Goal: Information Seeking & Learning: Learn about a topic

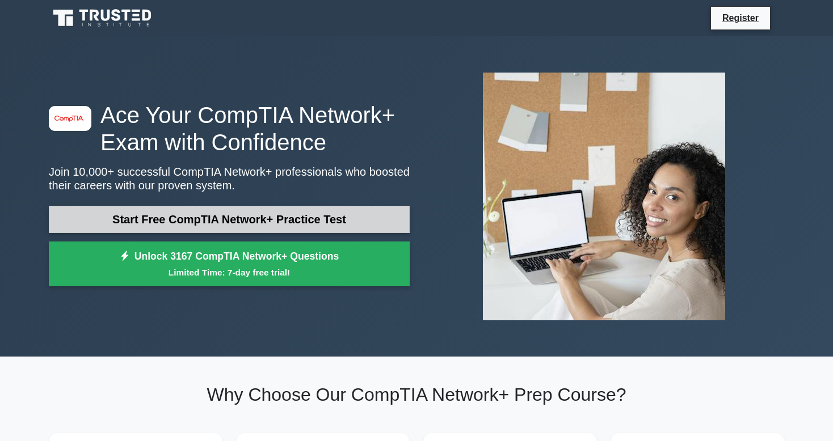
click at [252, 218] on link "Start Free CompTIA Network+ Practice Test" at bounding box center [229, 219] width 361 height 27
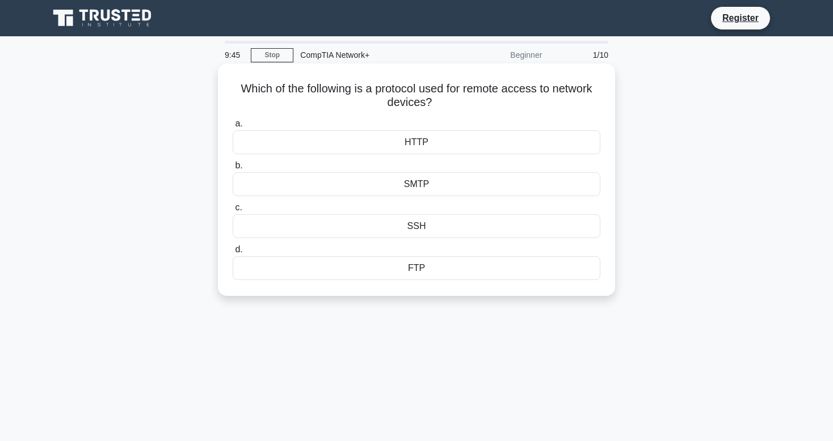
click at [406, 226] on div "SSH" at bounding box center [417, 226] width 368 height 24
click at [233, 212] on input "c. SSH" at bounding box center [233, 207] width 0 height 7
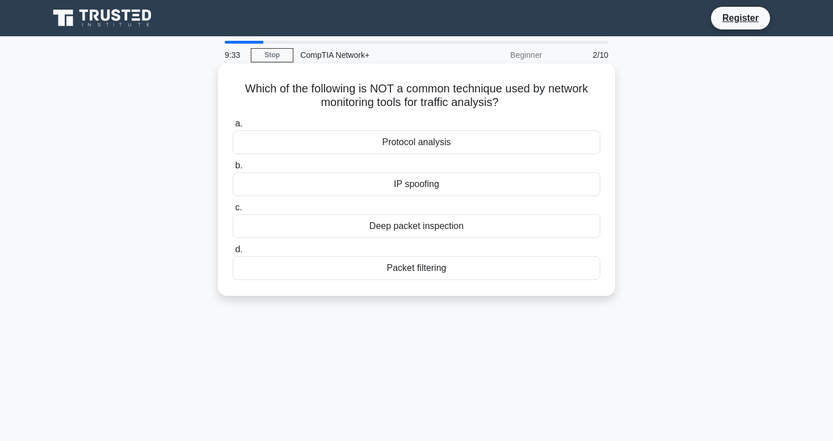
click at [449, 184] on div "IP spoofing" at bounding box center [417, 184] width 368 height 24
click at [233, 170] on input "b. IP spoofing" at bounding box center [233, 165] width 0 height 7
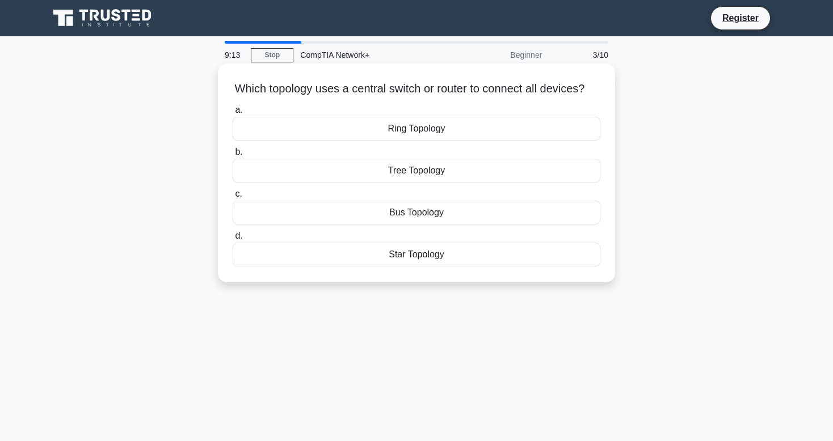
click at [440, 225] on div "Bus Topology" at bounding box center [417, 213] width 368 height 24
click at [233, 198] on input "c. Bus Topology" at bounding box center [233, 194] width 0 height 7
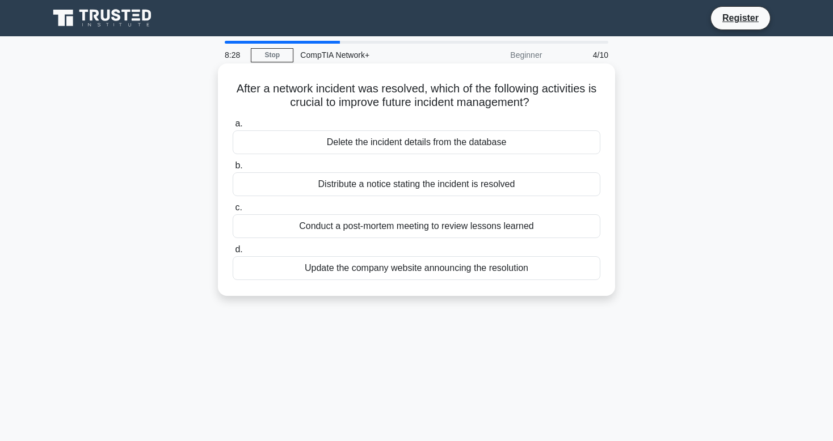
click at [401, 234] on div "Conduct a post-mortem meeting to review lessons learned" at bounding box center [417, 226] width 368 height 24
click at [233, 212] on input "c. Conduct a post-mortem meeting to review lessons learned" at bounding box center [233, 207] width 0 height 7
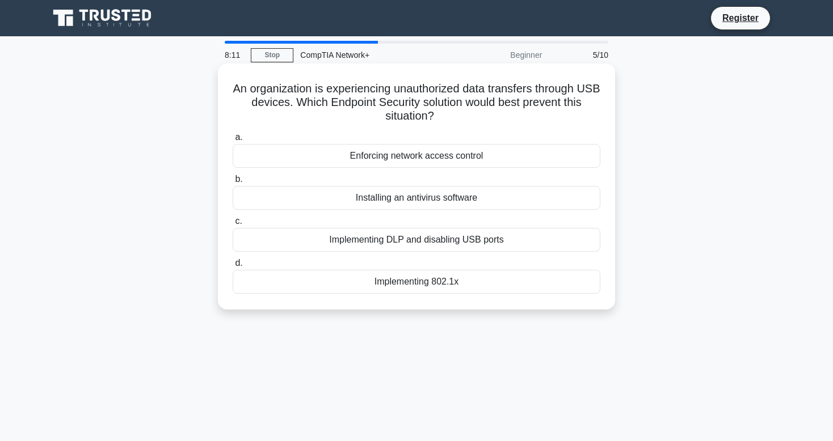
click at [397, 242] on div "Implementing DLP and disabling USB ports" at bounding box center [417, 240] width 368 height 24
click at [233, 225] on input "c. Implementing DLP and disabling USB ports" at bounding box center [233, 221] width 0 height 7
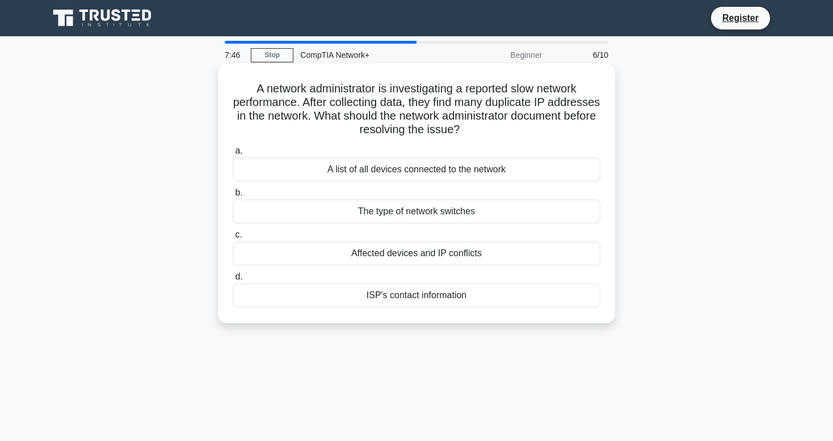
click at [418, 258] on div "Affected devices and IP conflicts" at bounding box center [417, 254] width 368 height 24
click at [233, 239] on input "c. Affected devices and IP conflicts" at bounding box center [233, 234] width 0 height 7
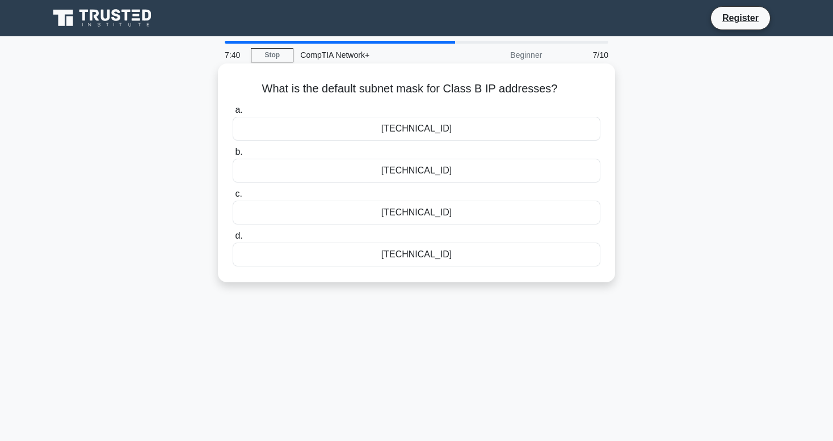
click at [420, 128] on div "255.255.0.0" at bounding box center [417, 129] width 368 height 24
click at [233, 114] on input "a. 255.255.0.0" at bounding box center [233, 110] width 0 height 7
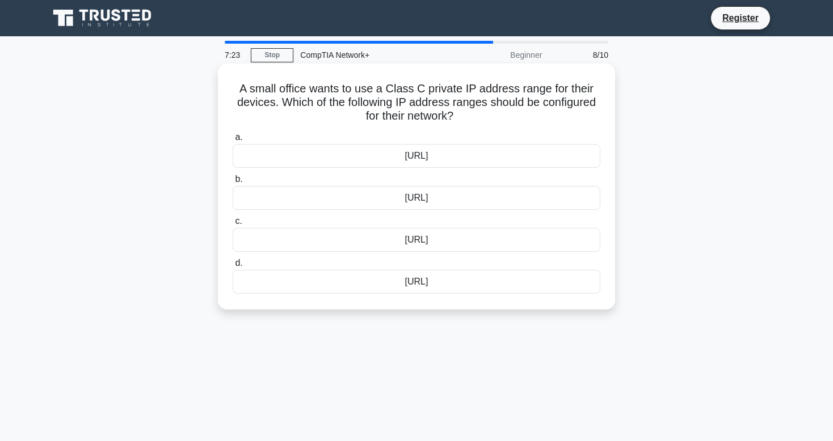
click at [444, 284] on div "169.254.0.0/16" at bounding box center [417, 282] width 368 height 24
click at [233, 267] on input "d. 169.254.0.0/16" at bounding box center [233, 263] width 0 height 7
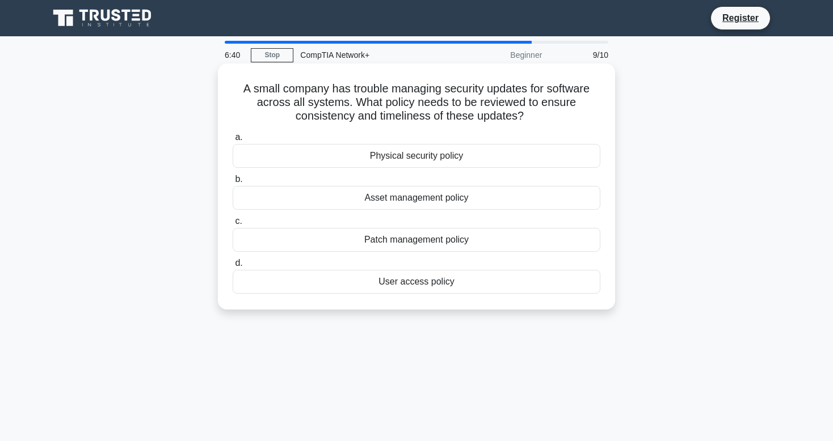
click at [419, 246] on div "Patch management policy" at bounding box center [417, 240] width 368 height 24
click at [233, 225] on input "c. Patch management policy" at bounding box center [233, 221] width 0 height 7
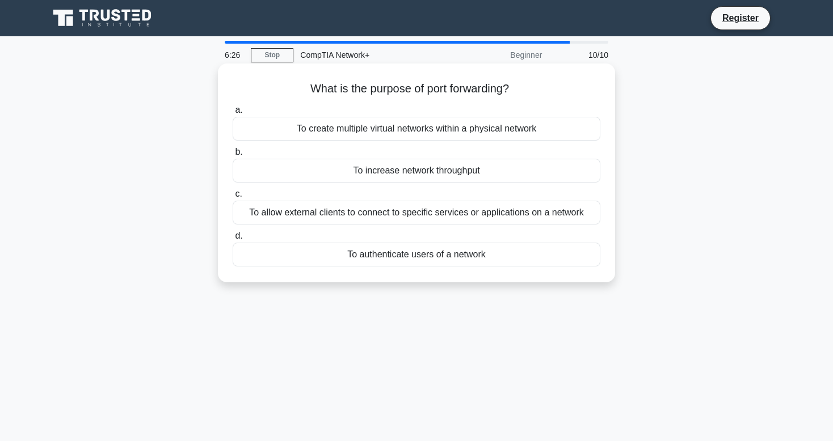
click at [382, 213] on div "To allow external clients to connect to specific services or applications on a …" at bounding box center [417, 213] width 368 height 24
click at [233, 198] on input "c. To allow external clients to connect to specific services or applications on…" at bounding box center [233, 194] width 0 height 7
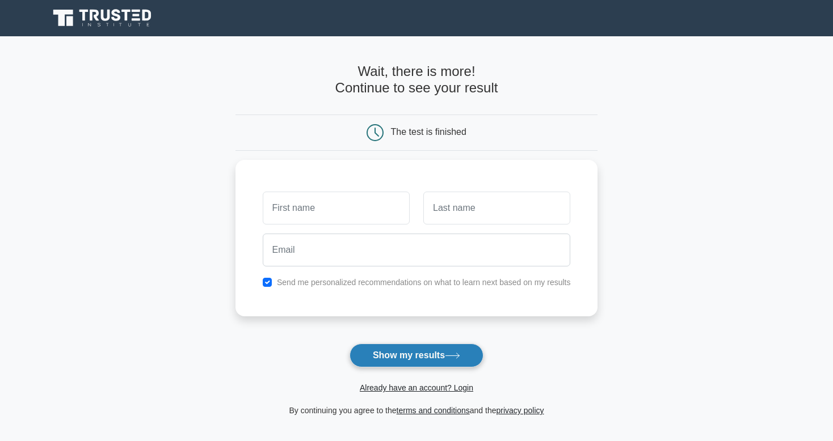
click at [402, 355] on button "Show my results" at bounding box center [416, 356] width 134 height 24
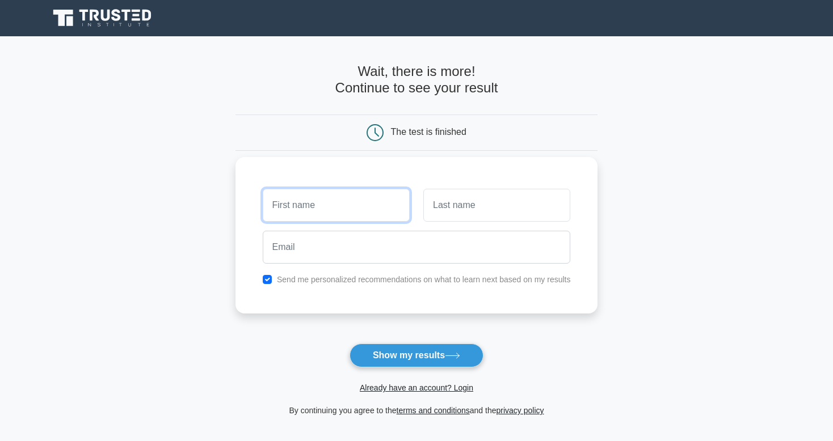
click at [338, 205] on input "text" at bounding box center [336, 205] width 147 height 33
type input "roczy"
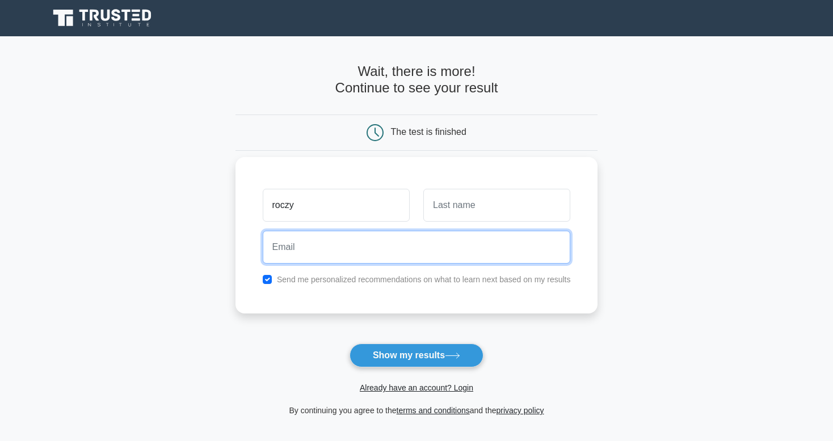
click at [367, 253] on input "email" at bounding box center [417, 247] width 308 height 33
type input "rrockzzy@gmail.com"
click at [349, 344] on button "Show my results" at bounding box center [416, 356] width 134 height 24
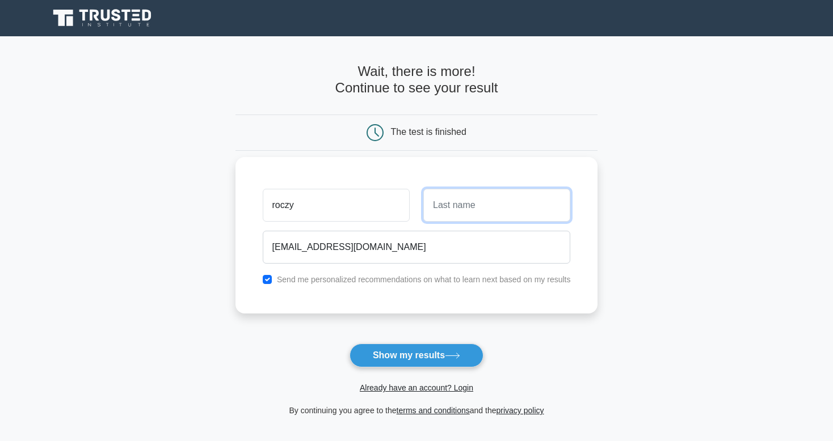
click at [461, 202] on input "text" at bounding box center [496, 205] width 147 height 33
type input "r"
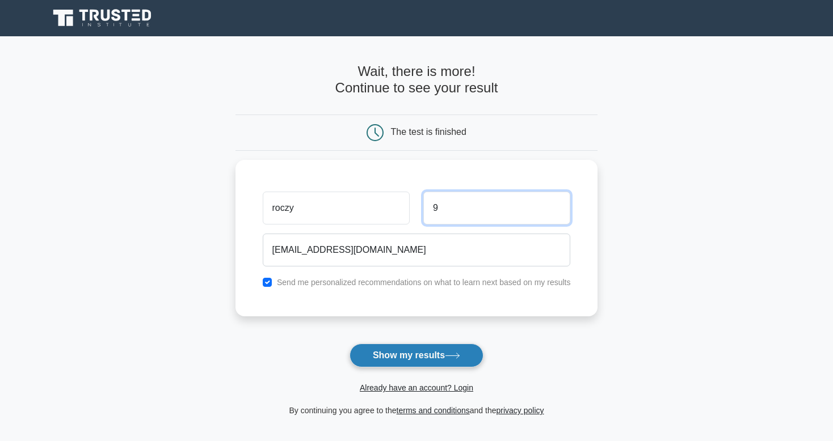
type input "9"
click at [388, 349] on button "Show my results" at bounding box center [416, 356] width 134 height 24
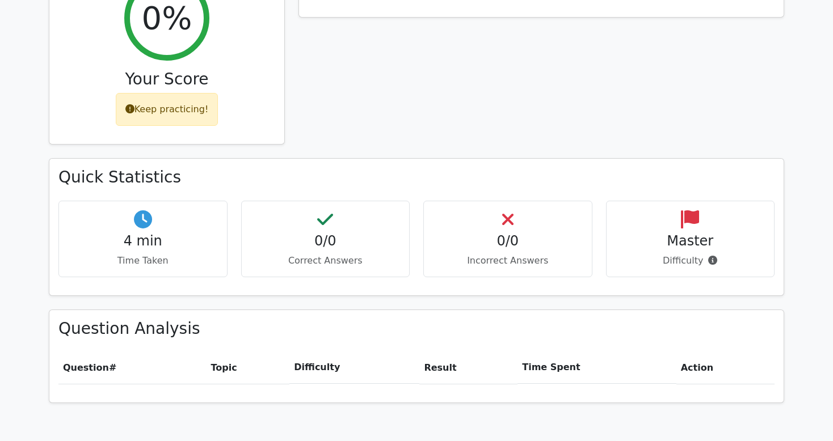
scroll to position [454, 0]
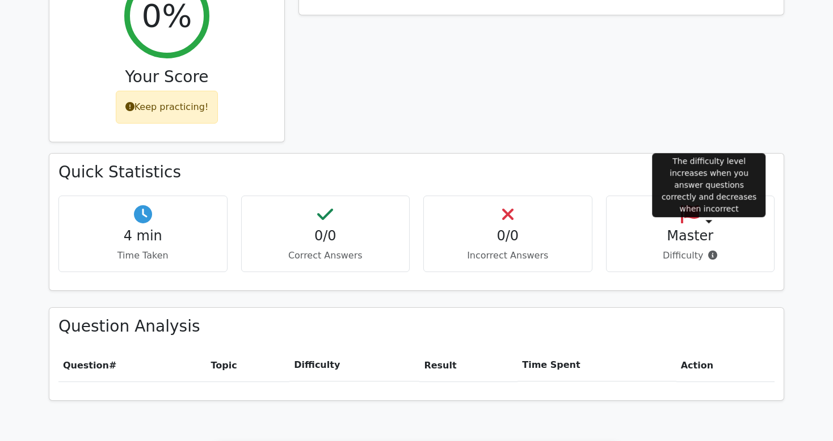
click at [714, 251] on icon at bounding box center [712, 255] width 9 height 9
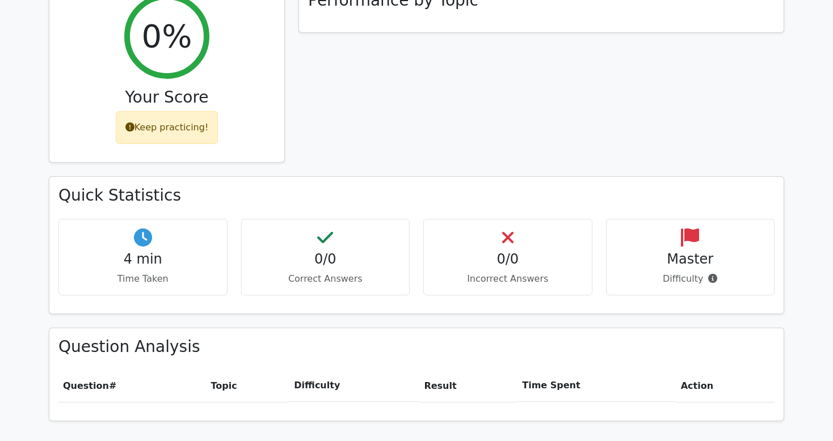
scroll to position [441, 0]
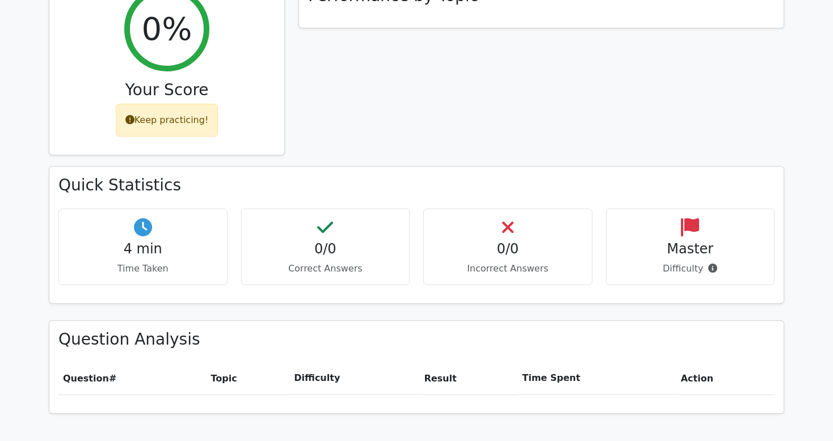
click at [146, 209] on div "4 min Time Taken" at bounding box center [142, 247] width 169 height 77
click at [347, 262] on p "Correct Answers" at bounding box center [326, 269] width 150 height 14
click at [569, 231] on div "0/0 Incorrect Answers" at bounding box center [507, 247] width 169 height 77
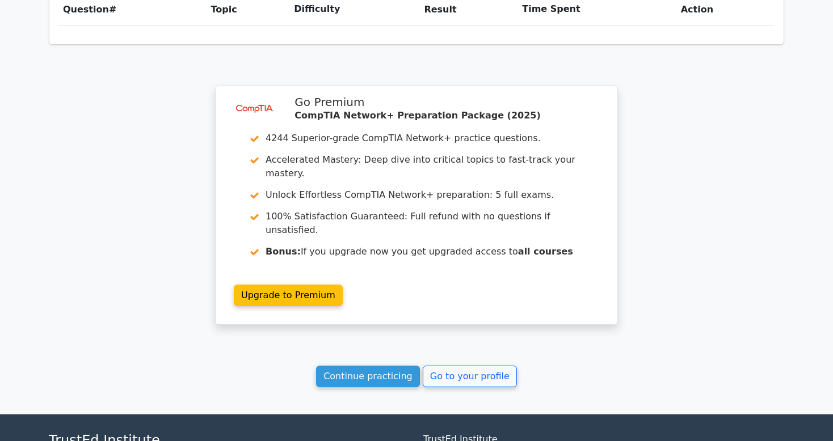
scroll to position [811, 0]
click at [364, 365] on link "Continue practicing" at bounding box center [368, 376] width 104 height 22
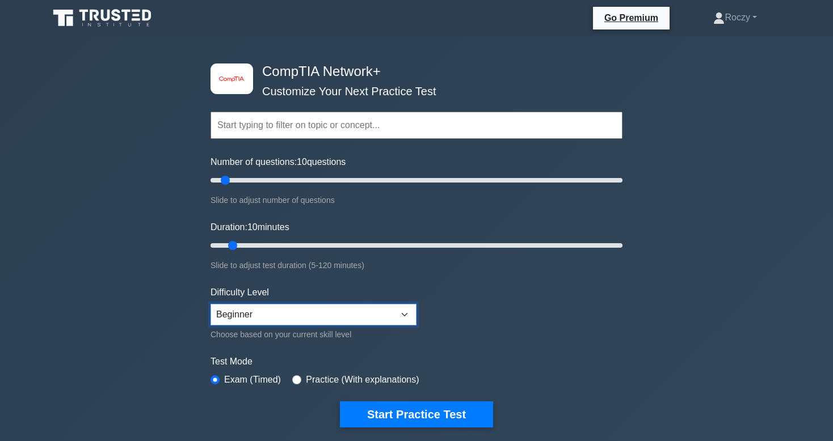
click at [345, 313] on select "Beginner Intermediate Expert" at bounding box center [313, 315] width 206 height 22
select select "expert"
click at [210, 304] on select "Beginner Intermediate Expert" at bounding box center [313, 315] width 206 height 22
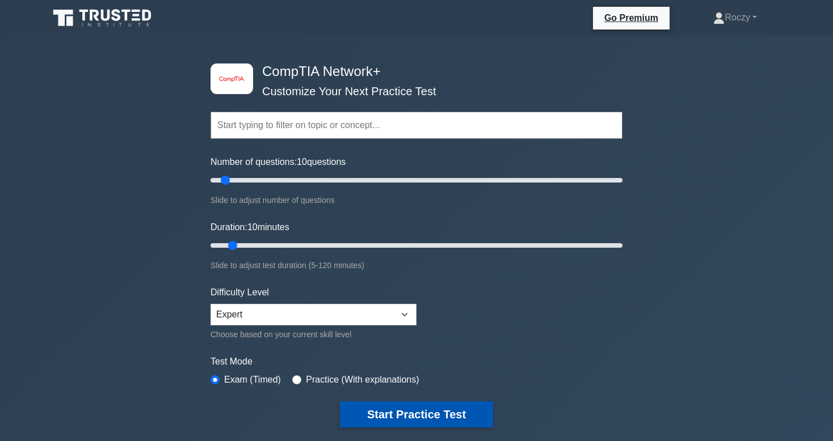
click at [381, 418] on button "Start Practice Test" at bounding box center [416, 415] width 153 height 26
